Goal: Download file/media

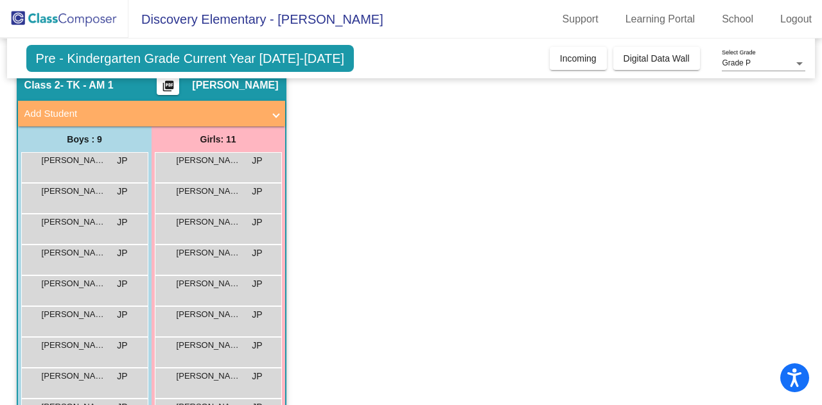
scroll to position [54, 0]
drag, startPoint x: 814, startPoint y: 203, endPoint x: 820, endPoint y: 154, distance: 49.1
click at [820, 154] on mat-sidenav-content "Grade P Select Grade Pre - Kindergarten Grade Current Year [DATE]-[DATE] Add, M…" at bounding box center [411, 222] width 822 height 367
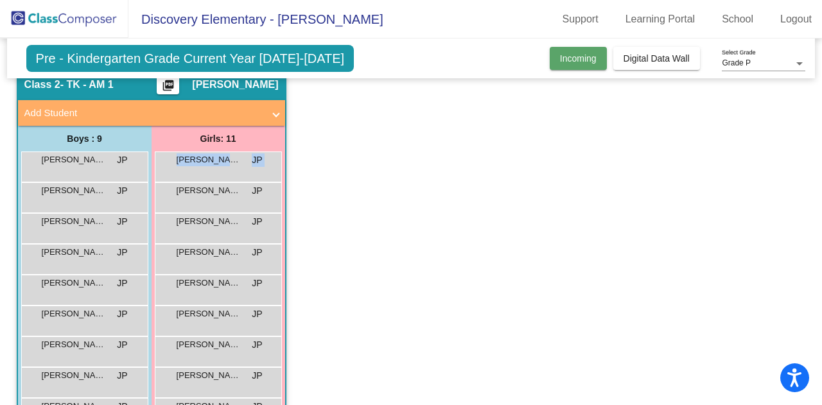
click at [582, 56] on span "Incoming" at bounding box center [578, 58] width 37 height 10
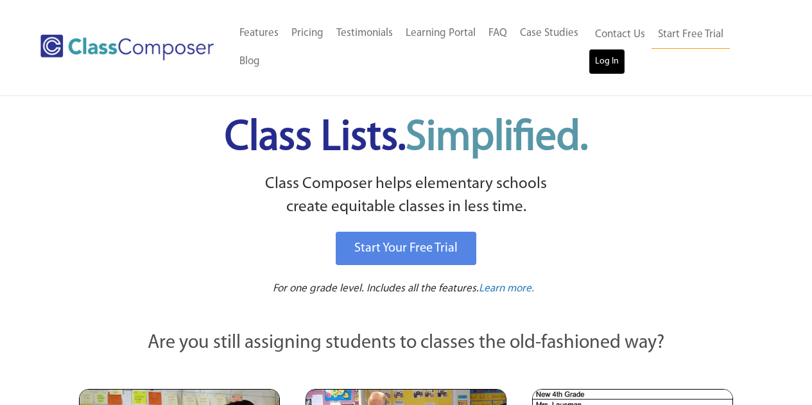
click at [602, 53] on link "Log In" at bounding box center [607, 62] width 37 height 26
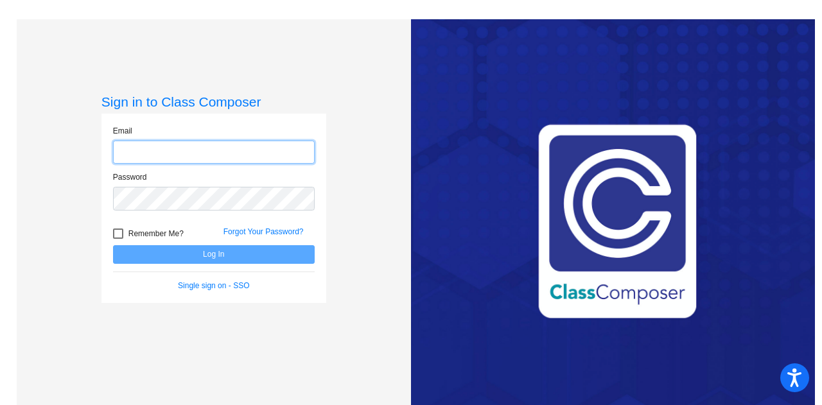
type input "jamie.prescott@smusd.org"
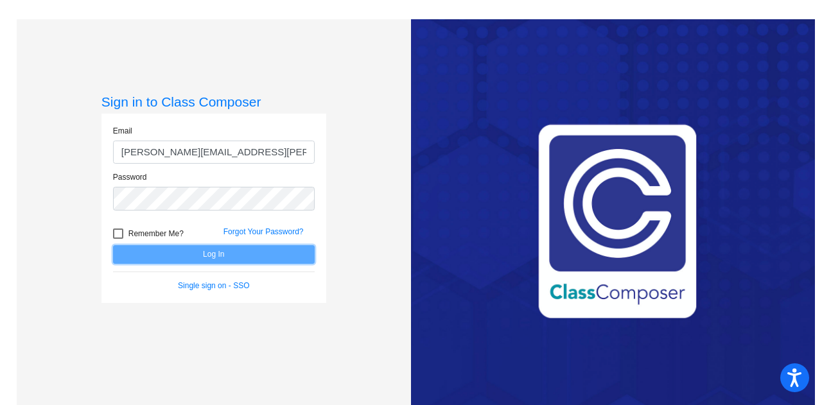
click at [227, 255] on button "Log In" at bounding box center [214, 254] width 202 height 19
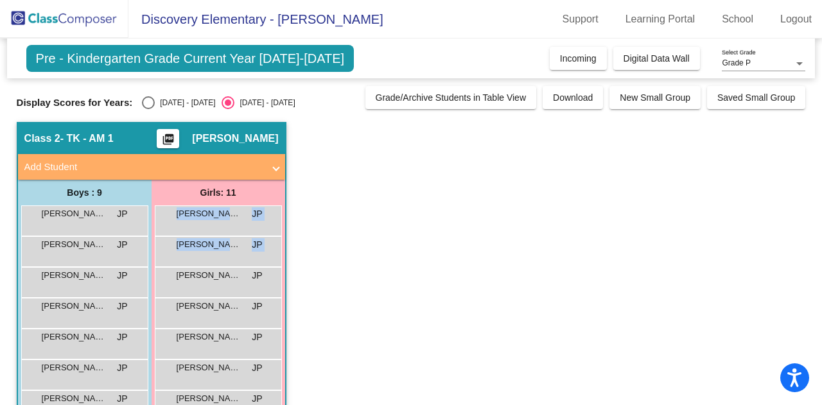
drag, startPoint x: 814, startPoint y: 185, endPoint x: 797, endPoint y: 284, distance: 100.4
click at [797, 284] on mat-sidenav-content "Grade P Select Grade Pre - Kindergarten Grade Current Year [DATE]-[DATE] Add, M…" at bounding box center [411, 222] width 822 height 367
click at [768, 148] on app-classroom "Class 2 - TK - AM 1 picture_as_pdf Jamie Prescott Add Student First Name Last N…" at bounding box center [411, 343] width 789 height 443
click at [568, 96] on span "Download" at bounding box center [573, 97] width 40 height 10
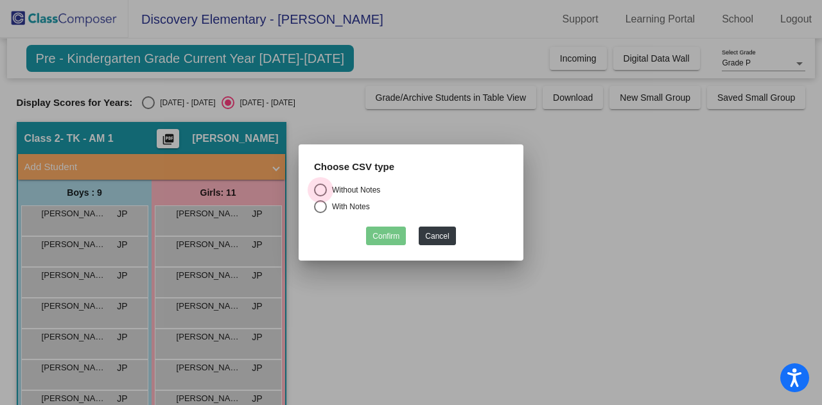
click at [321, 187] on div "Select an option" at bounding box center [320, 190] width 13 height 13
click at [320, 197] on input "Without Notes" at bounding box center [320, 197] width 1 height 1
radio input "true"
click at [387, 234] on button "Confirm" at bounding box center [386, 236] width 40 height 19
